Goal: Task Accomplishment & Management: Complete application form

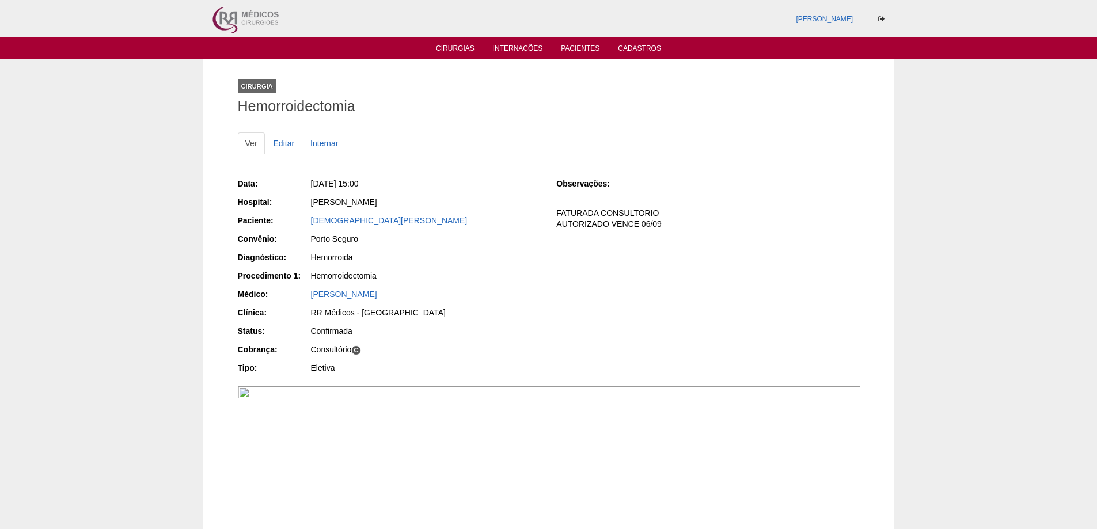
click at [451, 50] on link "Cirurgias" at bounding box center [455, 49] width 39 height 10
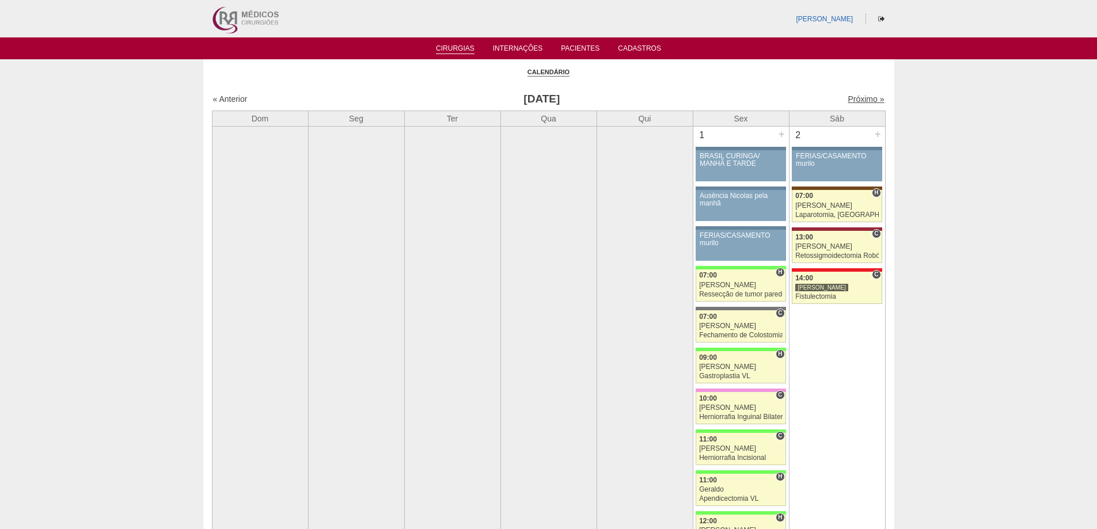
click at [860, 97] on link "Próximo »" at bounding box center [866, 98] width 36 height 9
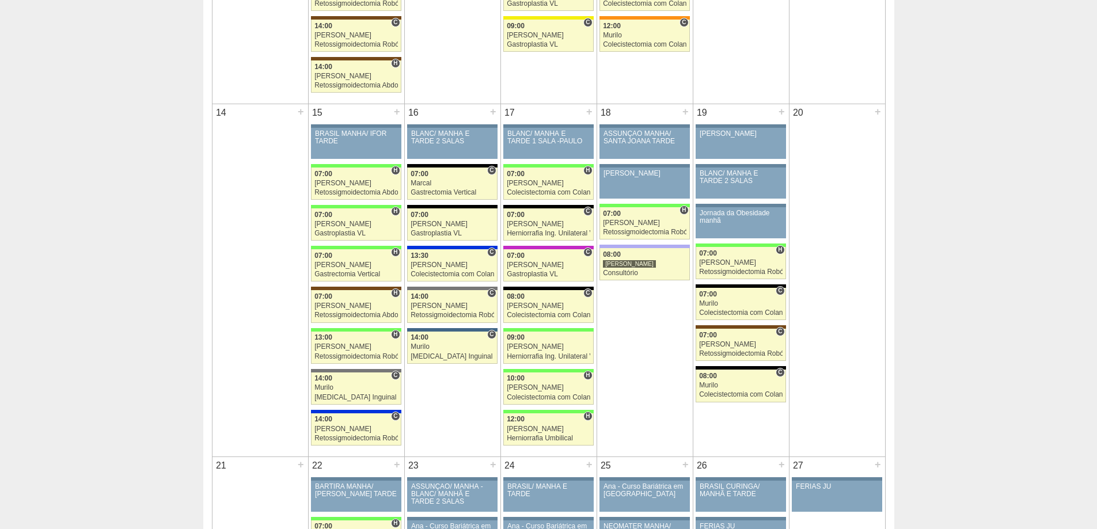
scroll to position [864, 0]
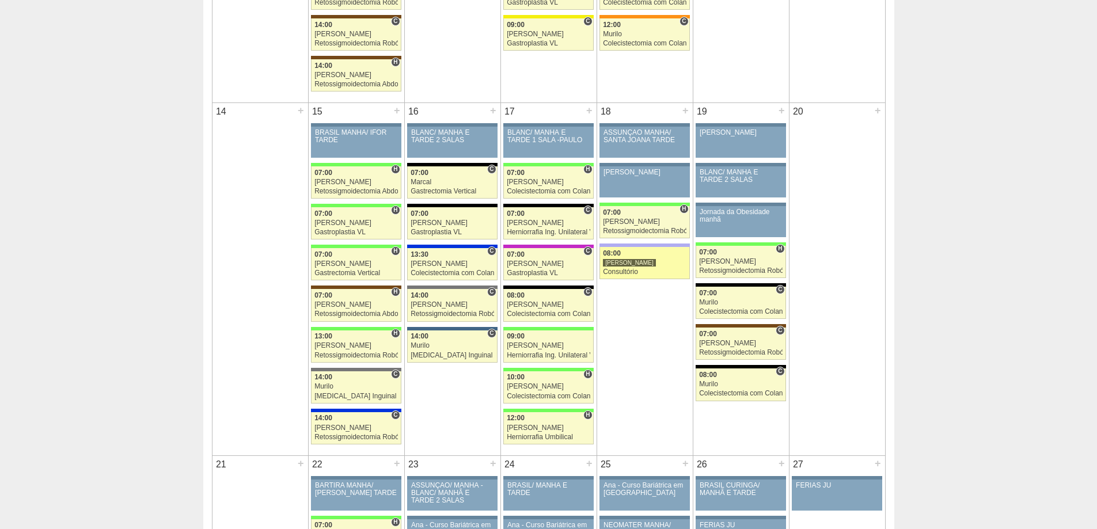
click at [644, 267] on div "[PERSON_NAME]" at bounding box center [645, 262] width 84 height 7
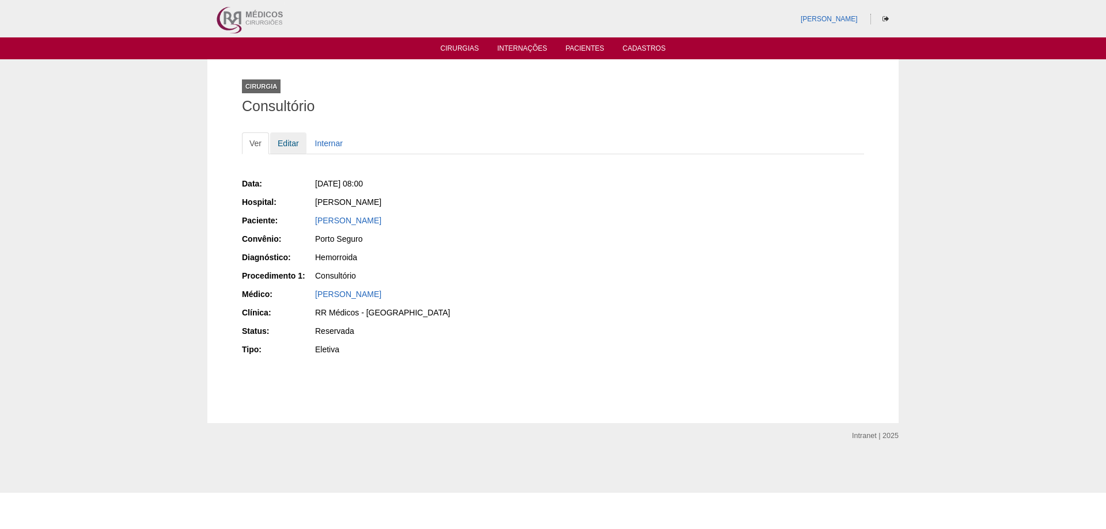
click at [290, 143] on link "Editar" at bounding box center [288, 144] width 36 height 22
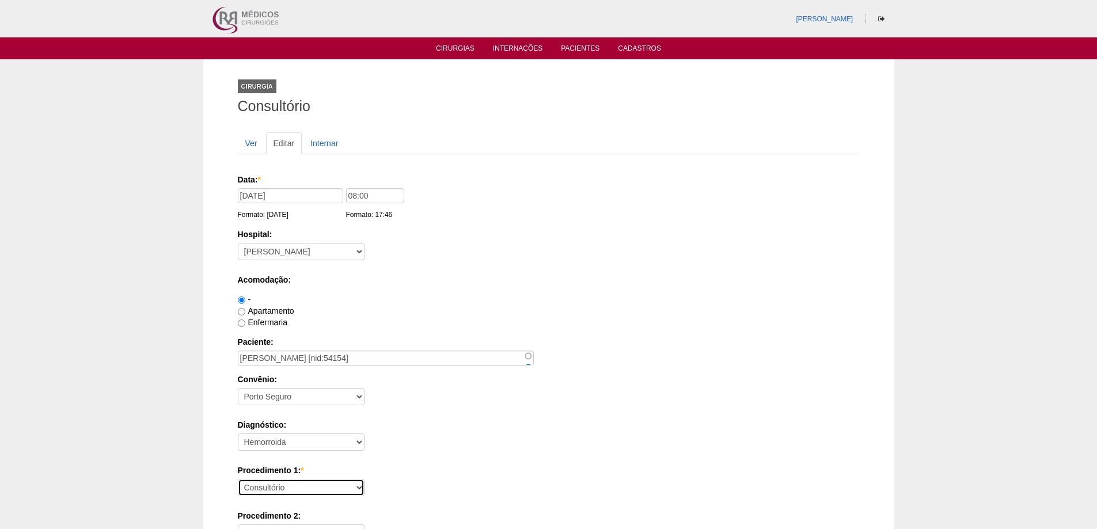
click at [335, 487] on select "Consultório Abscesso Hepático - Drenagem Abscesso perianal Amputação Abdômino P…" at bounding box center [301, 487] width 127 height 17
select select "9966"
click at [238, 479] on select "Consultório Abscesso Hepático - Drenagem Abscesso perianal Amputação Abdômino P…" at bounding box center [301, 487] width 127 height 17
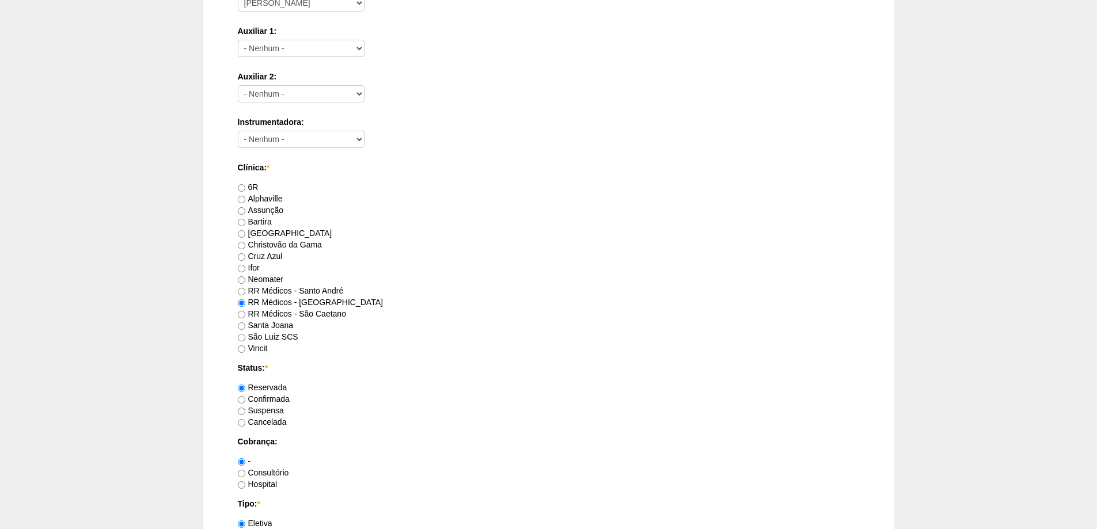
scroll to position [864, 0]
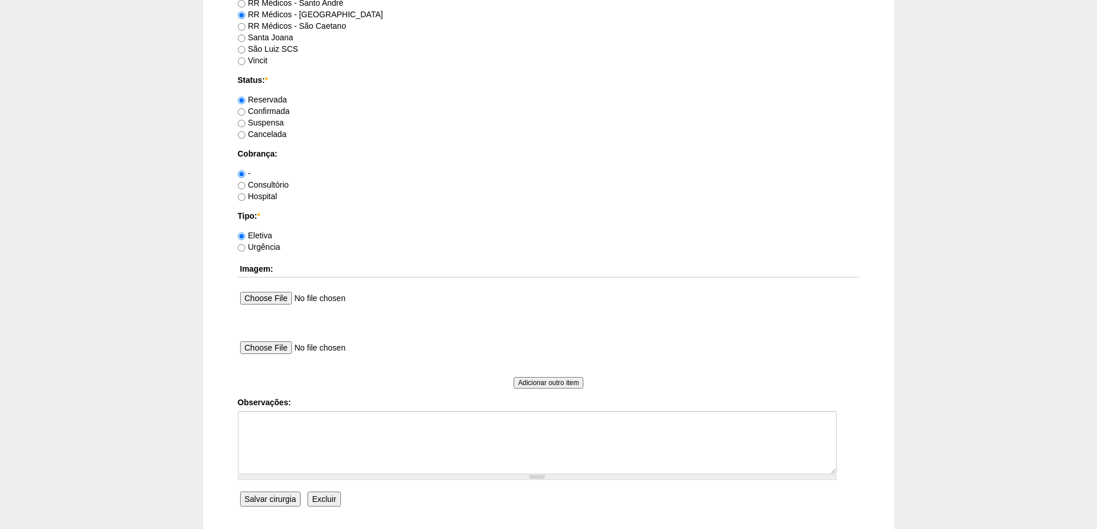
click at [282, 497] on input "Salvar cirurgia" at bounding box center [270, 499] width 60 height 15
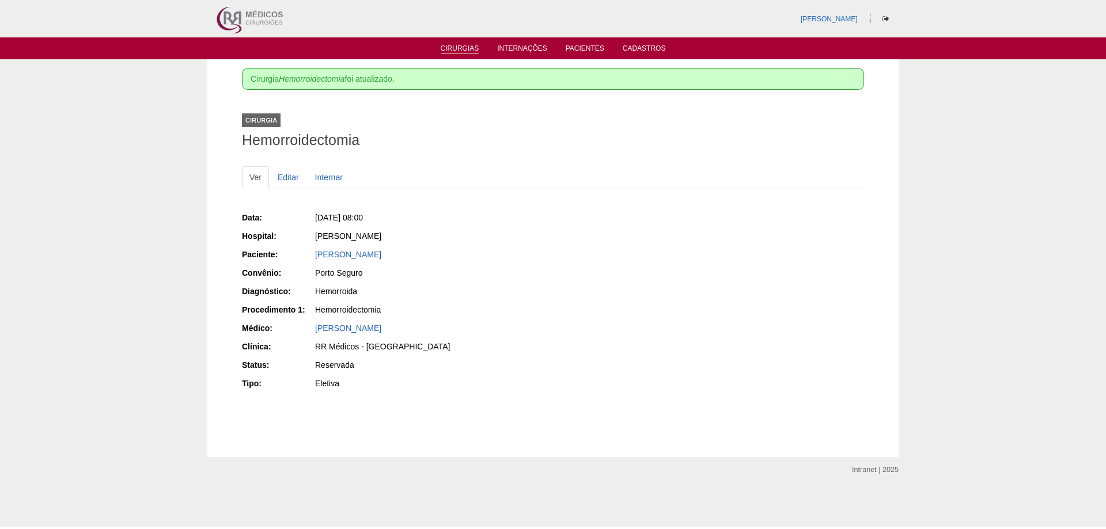
click at [456, 43] on ul "Cirurgias Internações Pacientes Cadastros" at bounding box center [553, 48] width 1106 height 22
click at [456, 48] on link "Cirurgias" at bounding box center [460, 49] width 39 height 10
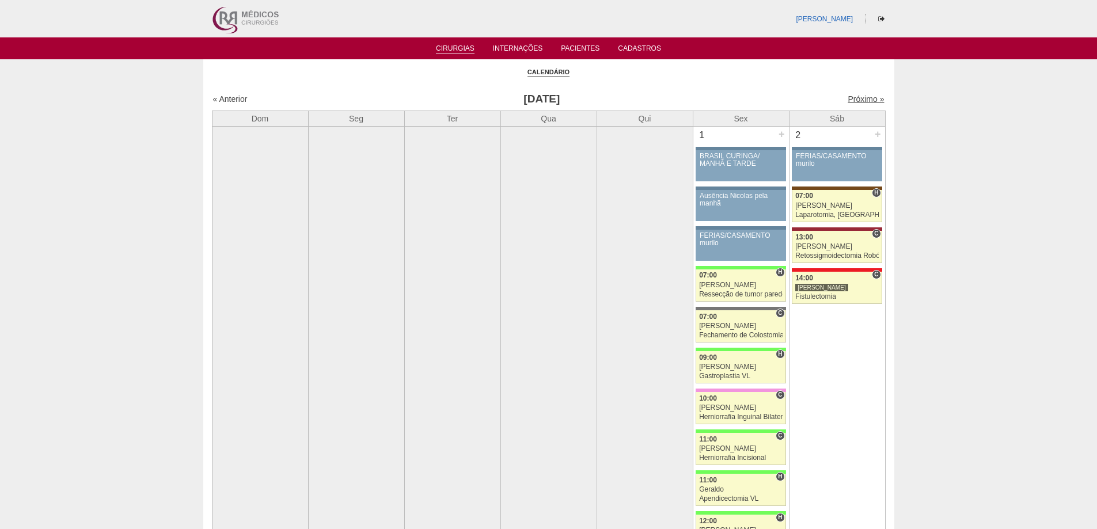
click at [866, 95] on link "Próximo »" at bounding box center [866, 98] width 36 height 9
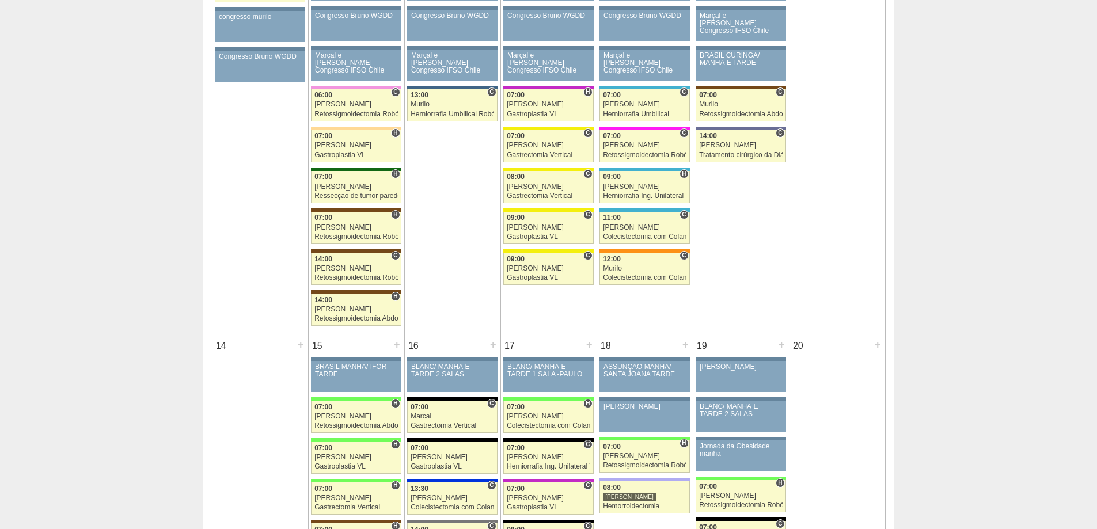
scroll to position [634, 0]
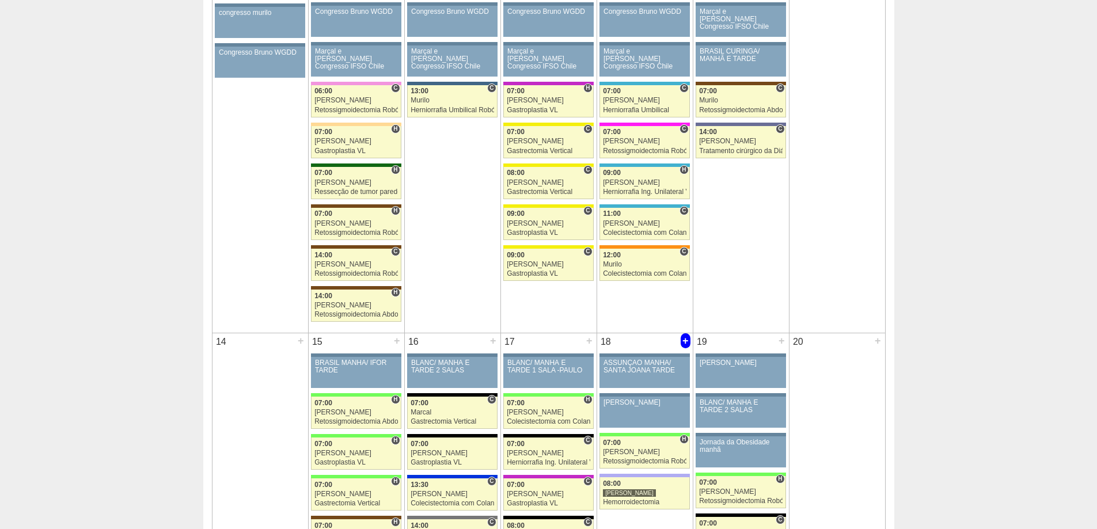
click at [684, 342] on div "+" at bounding box center [686, 341] width 10 height 15
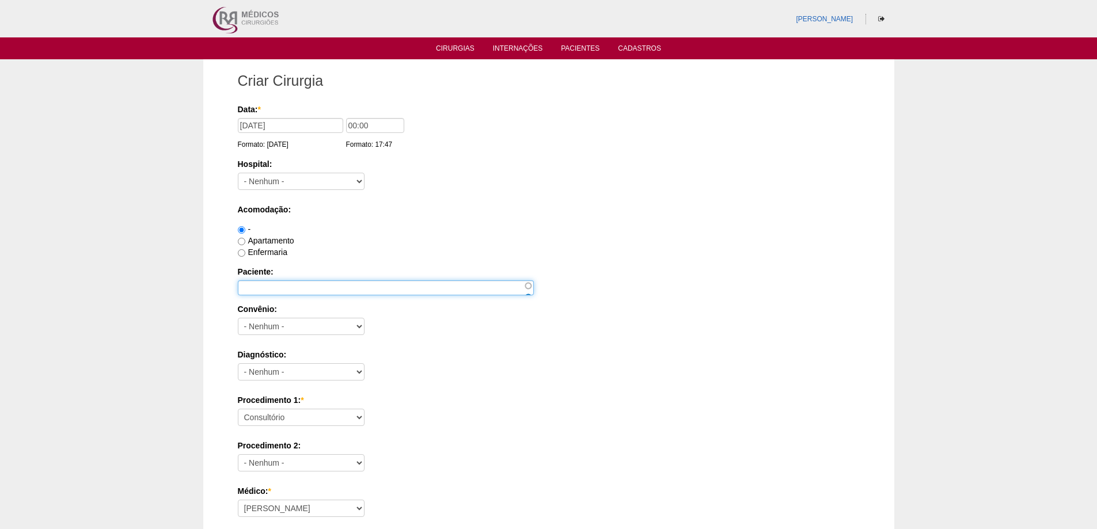
click at [328, 285] on input "Paciente:" at bounding box center [386, 288] width 296 height 15
paste input "[PERSON_NAME]"
type input "[PERSON_NAME]"
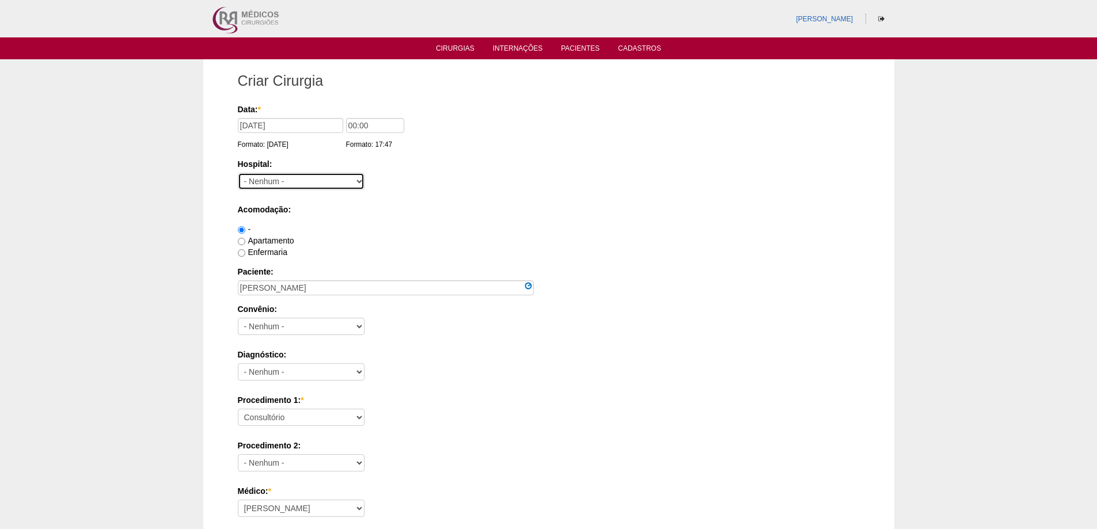
click at [329, 186] on select "- Nenhum - 9 de Julho Albert Einstein Alvorada América Assunção Bartira Benefic…" at bounding box center [301, 181] width 127 height 17
select select "8"
click at [238, 173] on select "- Nenhum - 9 de Julho Albert Einstein Alvorada América Assunção Bartira Benefic…" at bounding box center [301, 181] width 127 height 17
click at [353, 125] on input "00:00" at bounding box center [375, 125] width 58 height 15
type input "07:00"
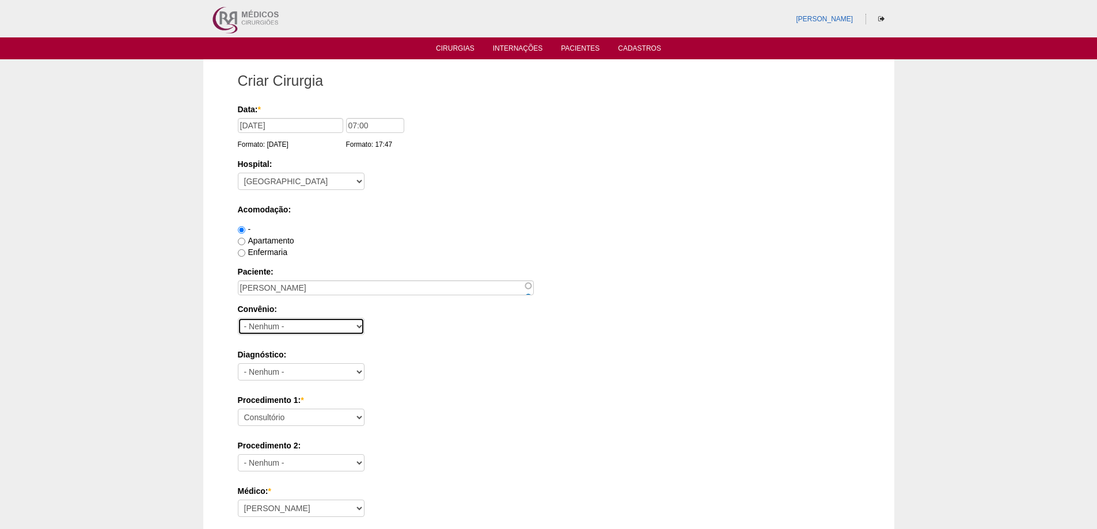
click at [287, 325] on select "- Nenhum - Abet Afresp Allianz Amil Blue Life Caasp Cabesp Caixa de Pensões Car…" at bounding box center [301, 326] width 127 height 17
select select "26"
click at [238, 318] on select "- Nenhum - Abet Afresp Allianz Amil Blue Life Caasp Cabesp Caixa de Pensões Car…" at bounding box center [301, 326] width 127 height 17
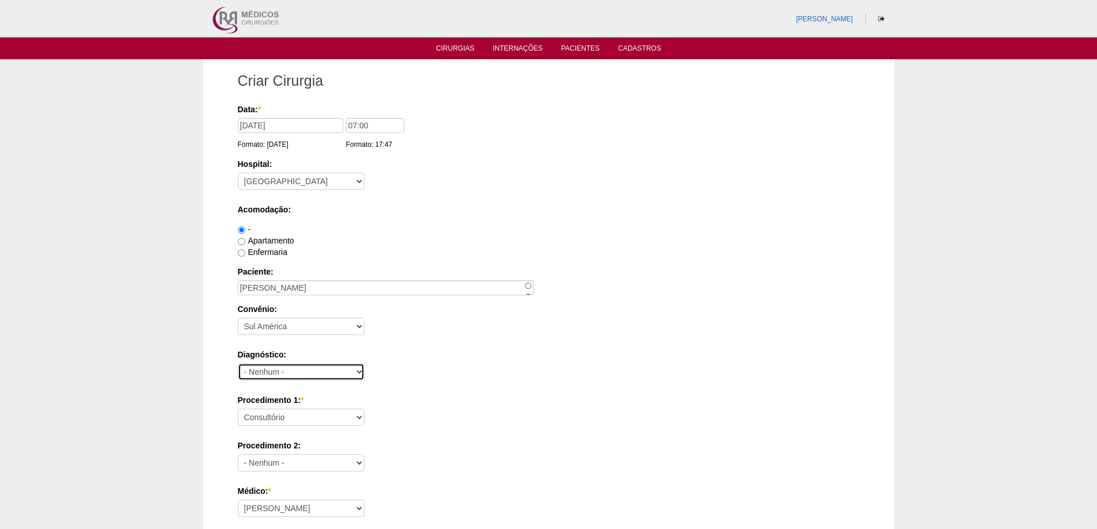
click at [314, 375] on select "- Nenhum - Abdome Agudo Abscesso Hepático Abscesso Perianal Abscesso Peritoneal…" at bounding box center [301, 372] width 127 height 17
select select "3885"
click at [238, 364] on select "- Nenhum - Abdome Agudo Abscesso Hepático Abscesso Perianal Abscesso Peritoneal…" at bounding box center [301, 372] width 127 height 17
click at [314, 421] on select "Consultório Abscesso Hepático - Drenagem Abscesso perianal Amputação Abdômino P…" at bounding box center [301, 417] width 127 height 17
select select "3734"
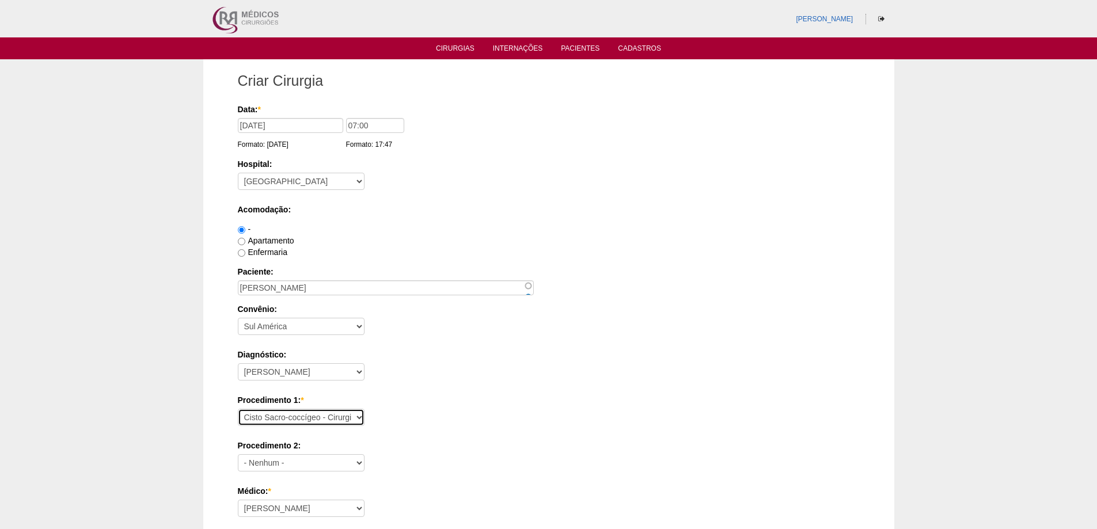
click at [238, 409] on select "Consultório Abscesso Hepático - Drenagem Abscesso perianal Amputação Abdômino P…" at bounding box center [301, 417] width 127 height 17
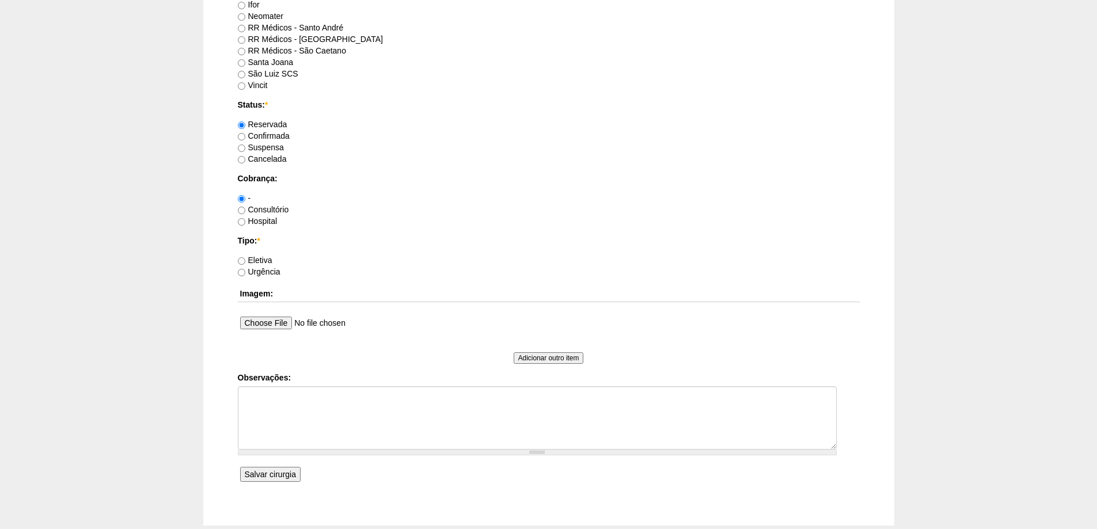
scroll to position [663, 0]
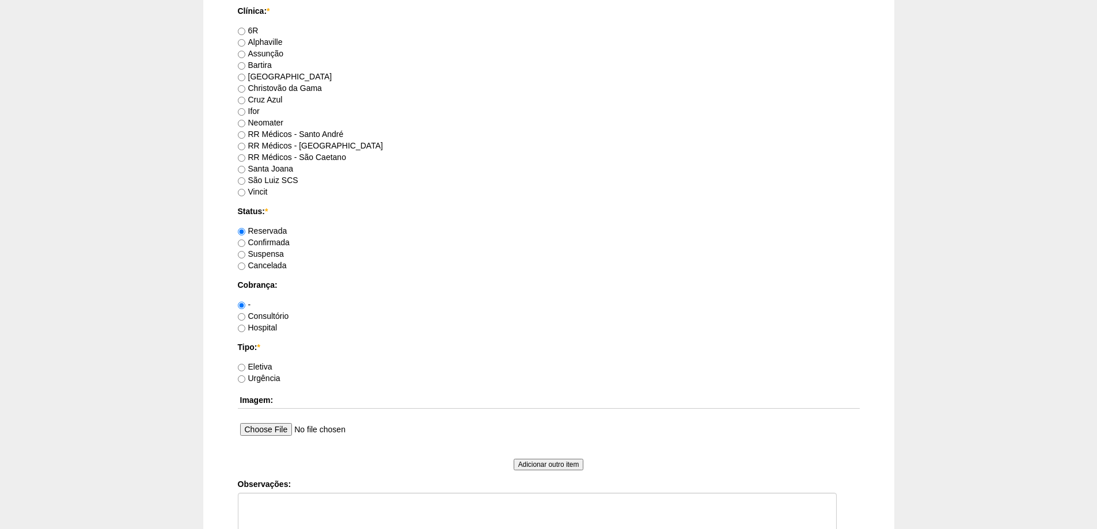
click at [307, 140] on div "RR Médicos - São Bernardo do Campo" at bounding box center [549, 146] width 622 height 12
click at [306, 146] on label "RR Médicos - São Bernardo do Campo" at bounding box center [310, 145] width 145 height 9
click at [245, 146] on input "RR Médicos - São Bernardo do Campo" at bounding box center [241, 146] width 7 height 7
radio input "true"
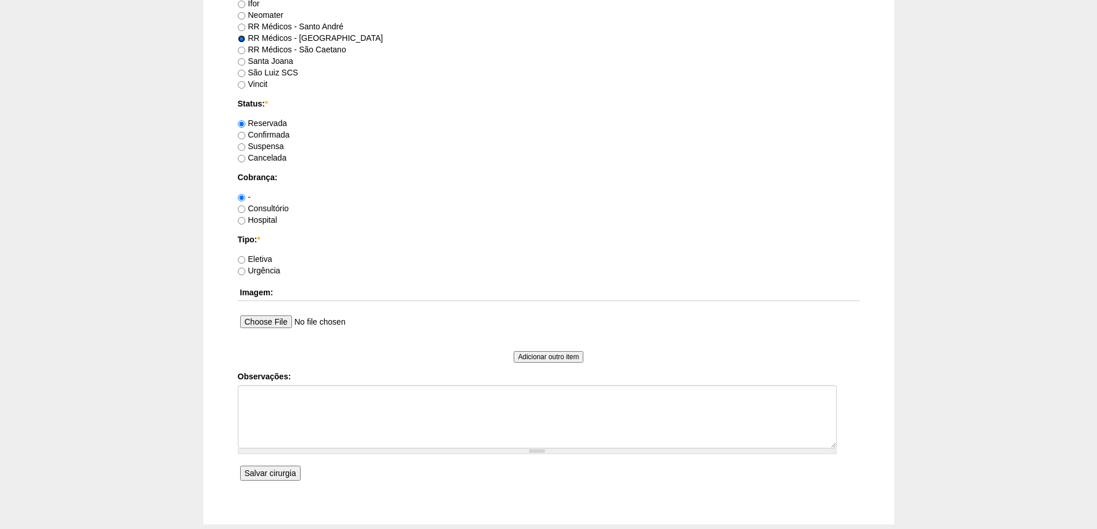
scroll to position [835, 0]
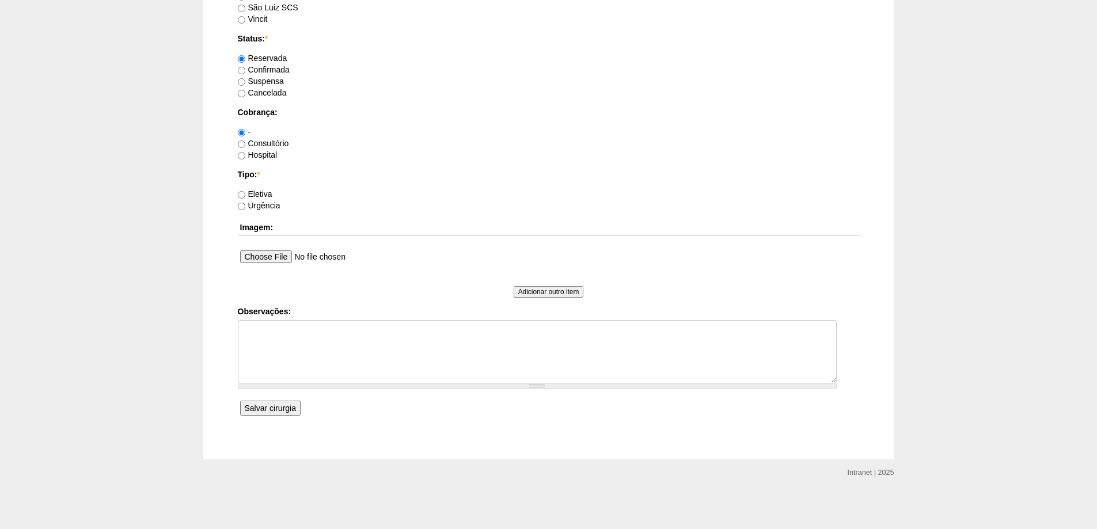
click at [285, 409] on input "Salvar cirurgia" at bounding box center [270, 408] width 60 height 15
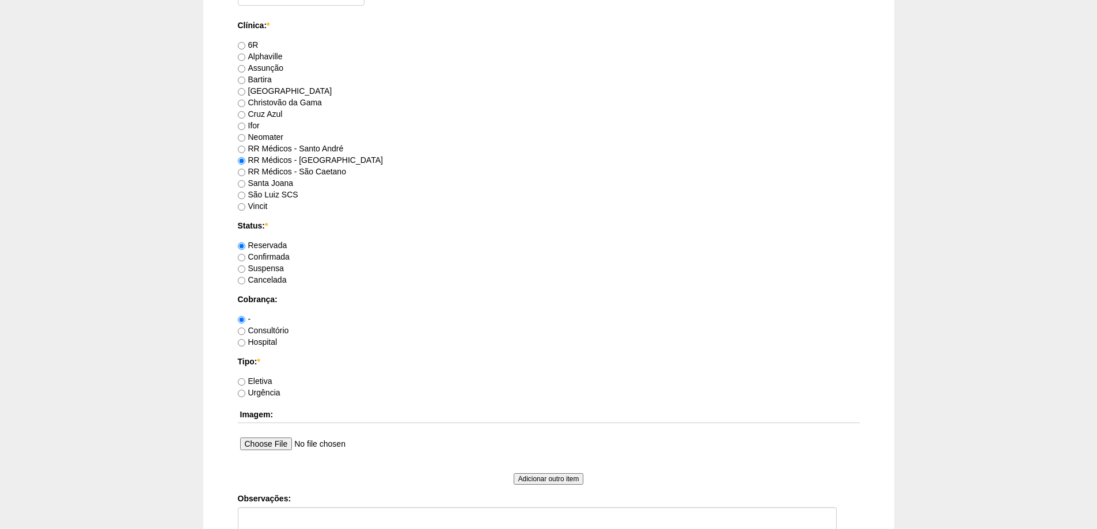
scroll to position [864, 0]
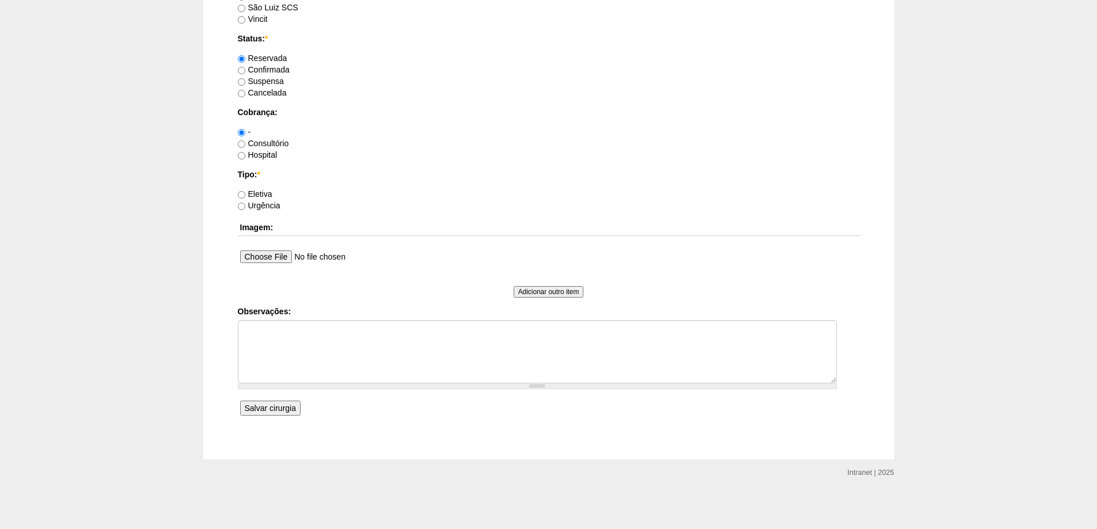
click at [256, 193] on label "Eletiva" at bounding box center [255, 194] width 35 height 9
click at [245, 193] on input "Eletiva" at bounding box center [241, 194] width 7 height 7
radio input "true"
click at [282, 408] on input "Salvar cirurgia" at bounding box center [270, 408] width 60 height 15
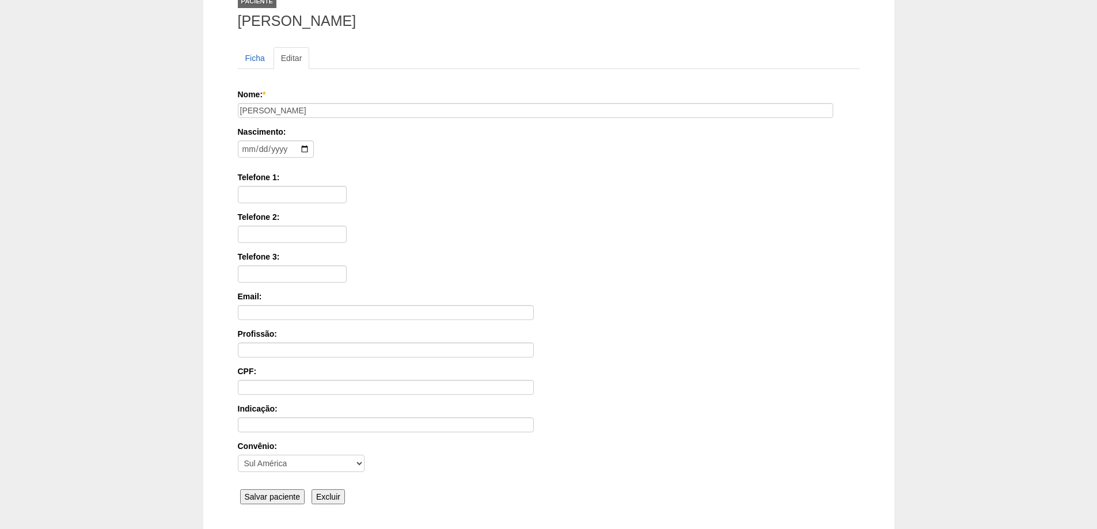
scroll to position [174, 0]
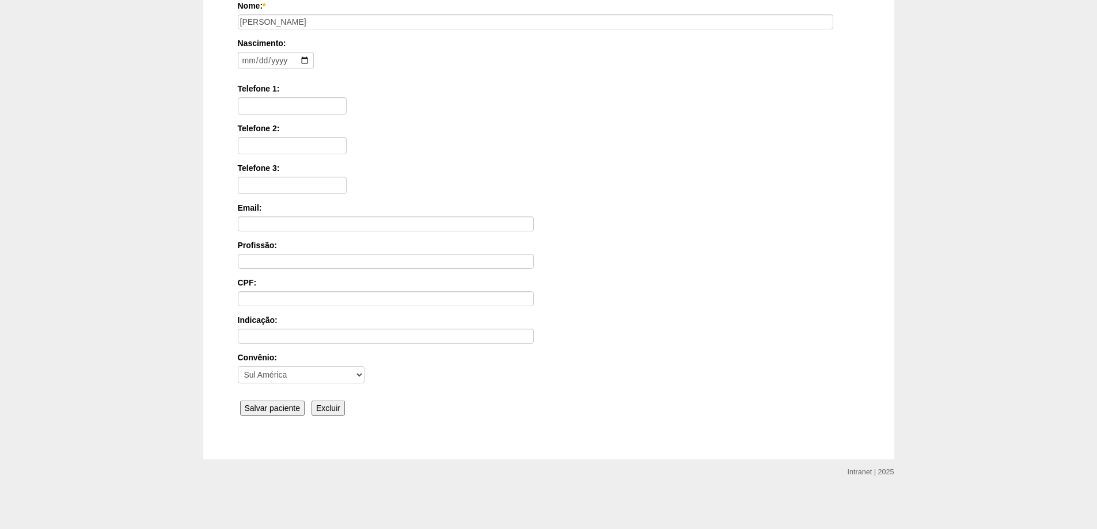
click at [261, 410] on input "Salvar paciente" at bounding box center [272, 408] width 65 height 15
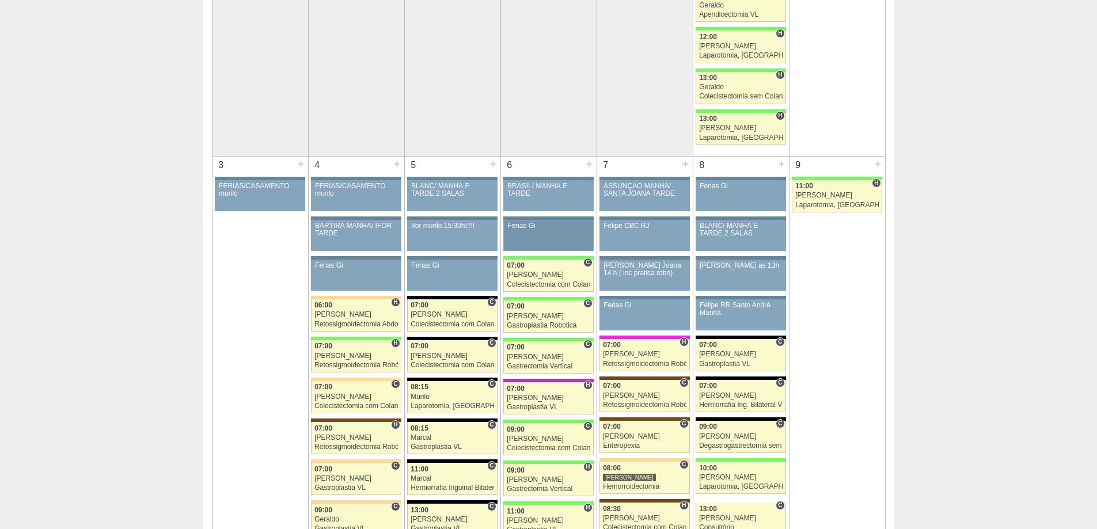
scroll to position [807, 0]
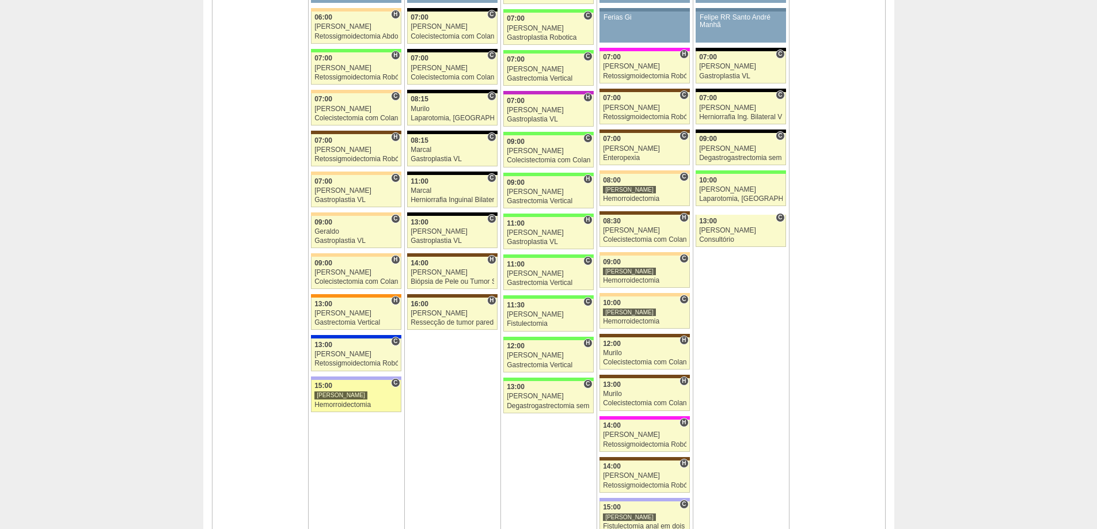
click at [368, 404] on div "Hemorroidectomia" at bounding box center [357, 405] width 84 height 7
